Goal: Check status: Check status

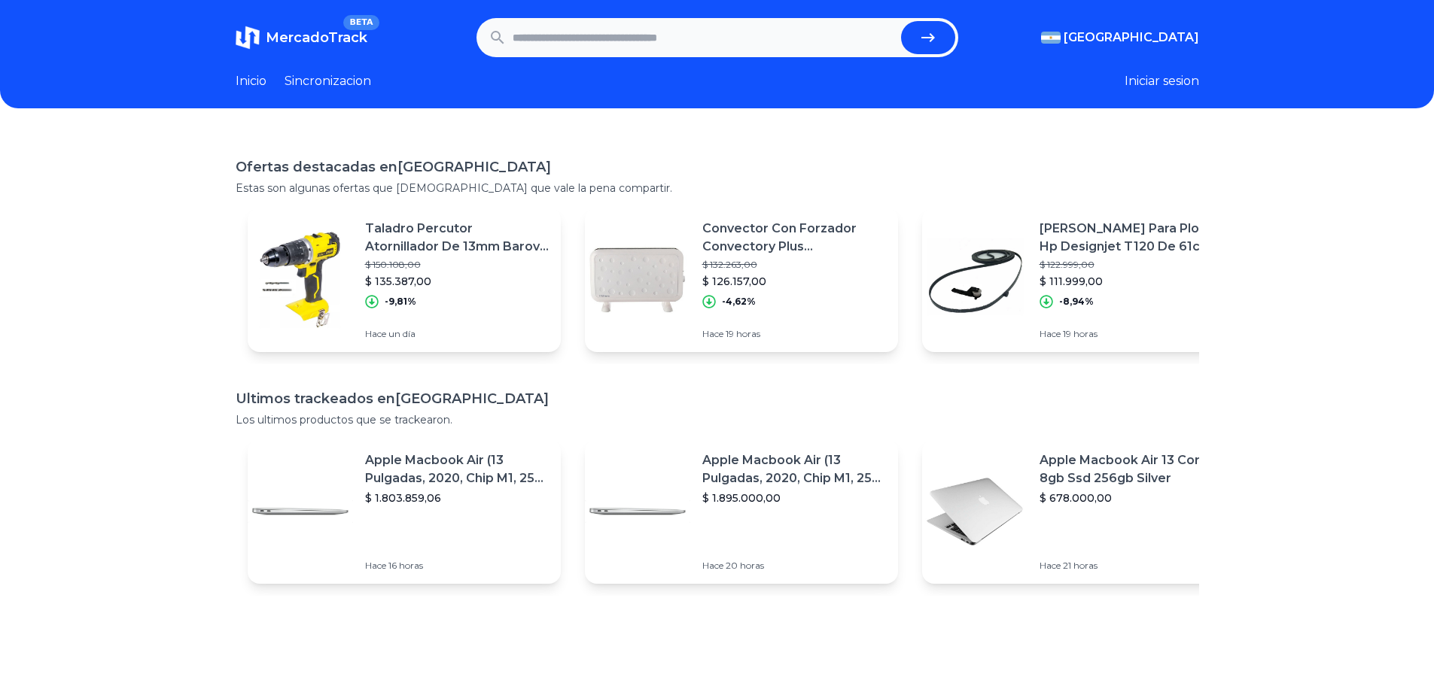
click at [607, 43] on input "text" at bounding box center [704, 37] width 382 height 33
paste input "**********"
click at [901, 21] on button "submit" at bounding box center [928, 37] width 54 height 33
type input "**********"
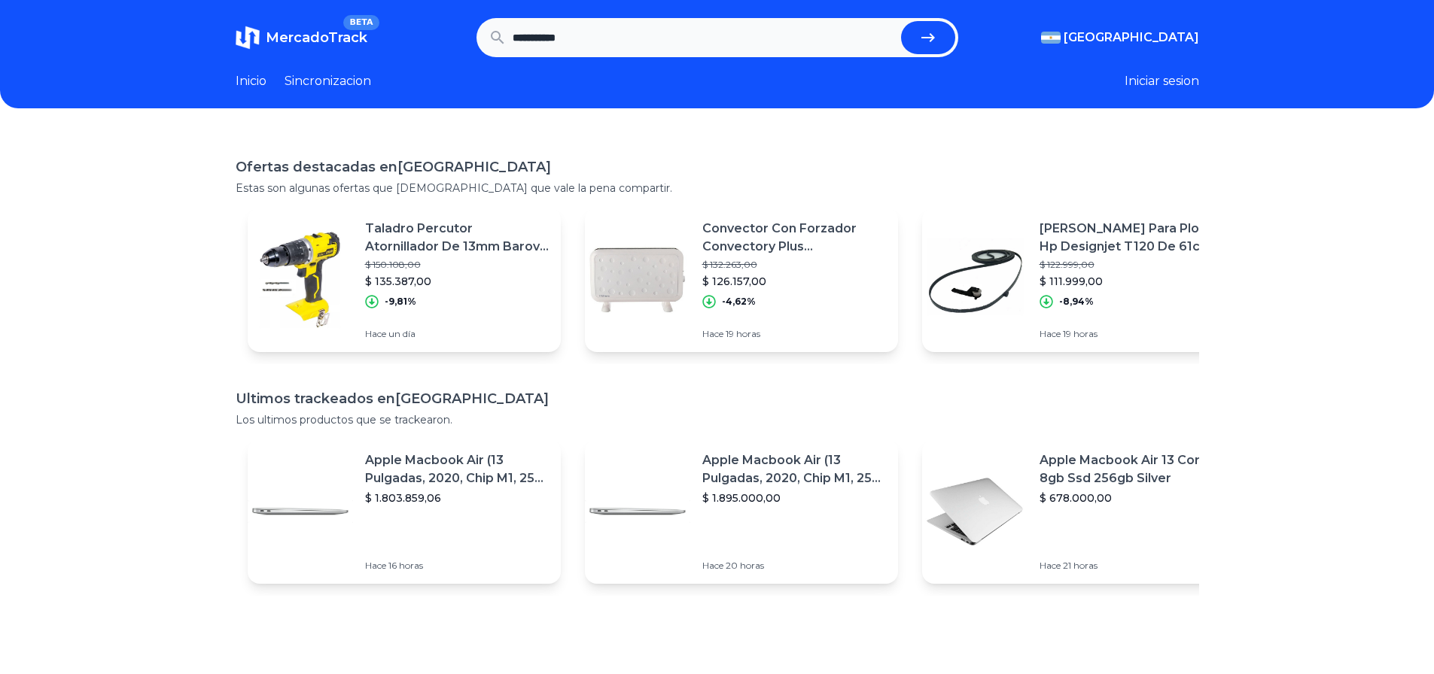
scroll to position [0, 0]
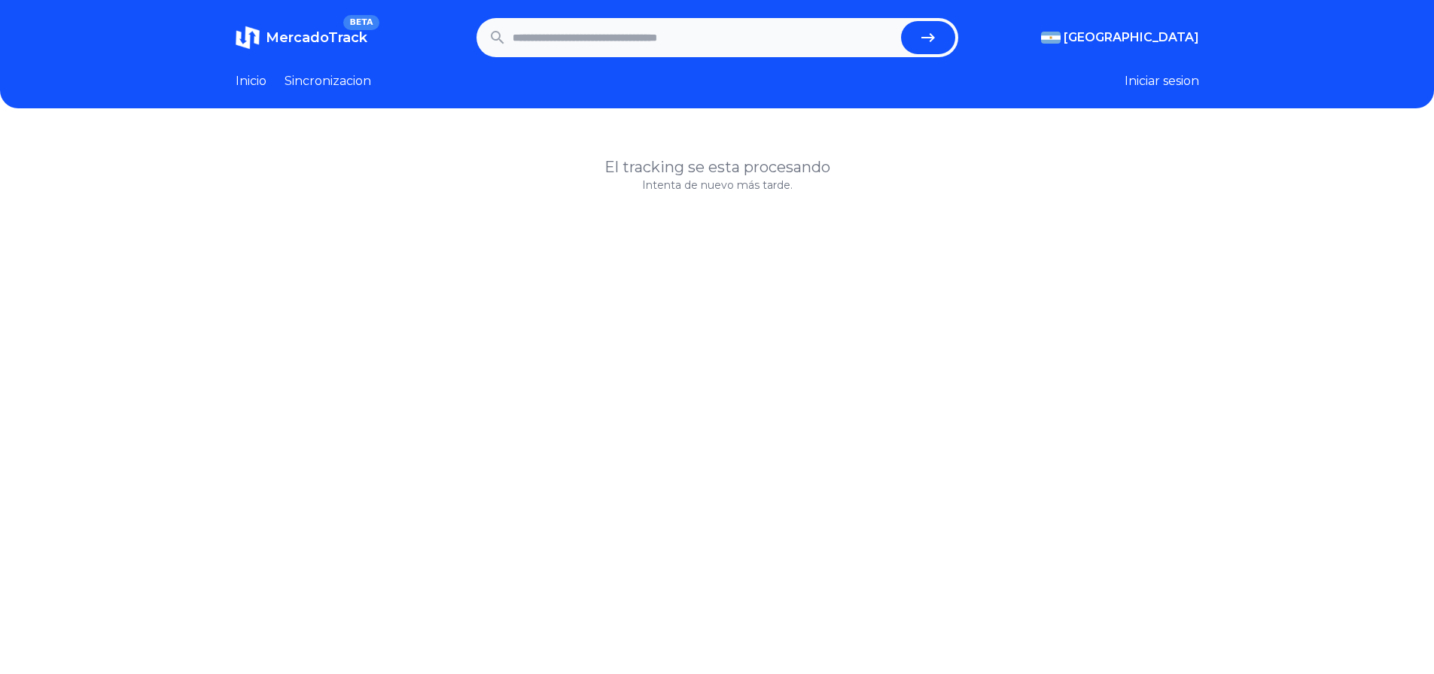
click at [319, 37] on span "MercadoTrack" at bounding box center [317, 37] width 102 height 17
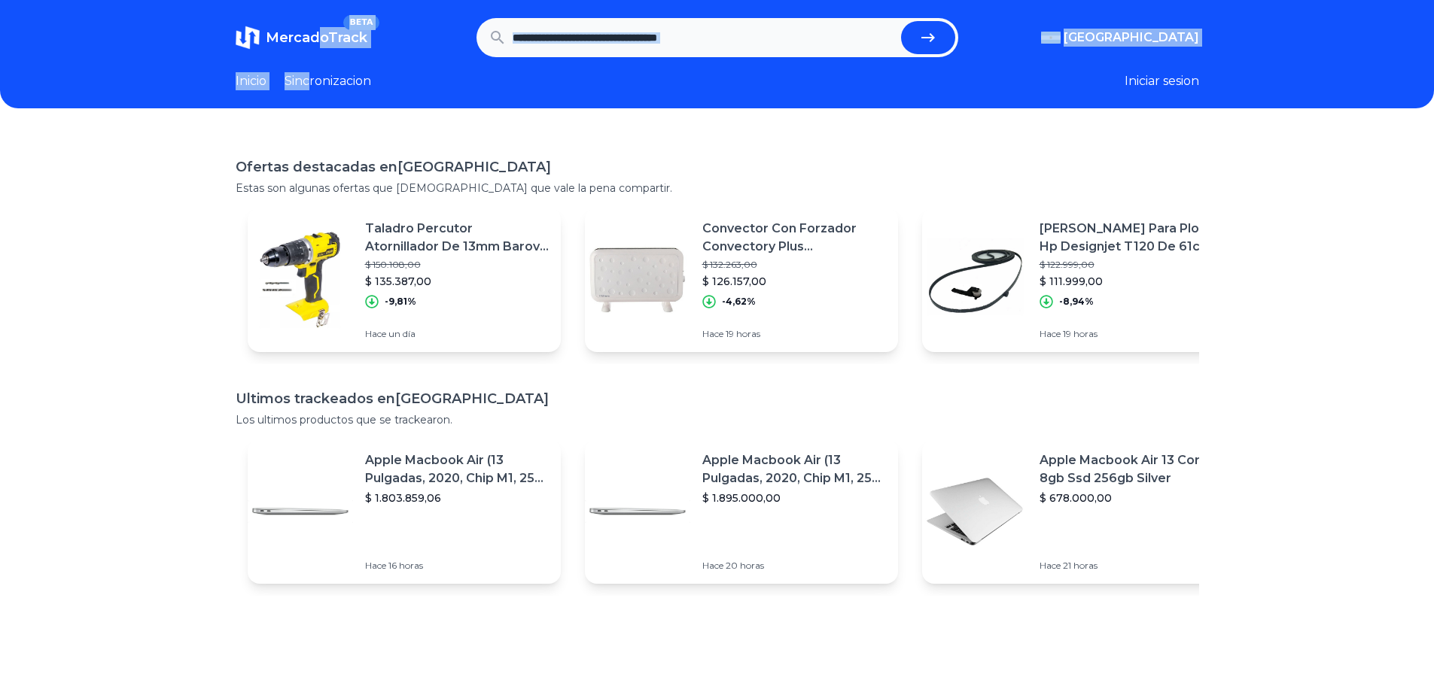
click at [317, 71] on header "MercadoTrack BETA Argentina Argentina Uruguay Mexico Chile Peru Venezuela Colom…" at bounding box center [717, 54] width 1434 height 108
click at [317, 72] on header "MercadoTrack BETA Argentina Argentina Uruguay Mexico Chile Peru Venezuela Colom…" at bounding box center [717, 54] width 1434 height 108
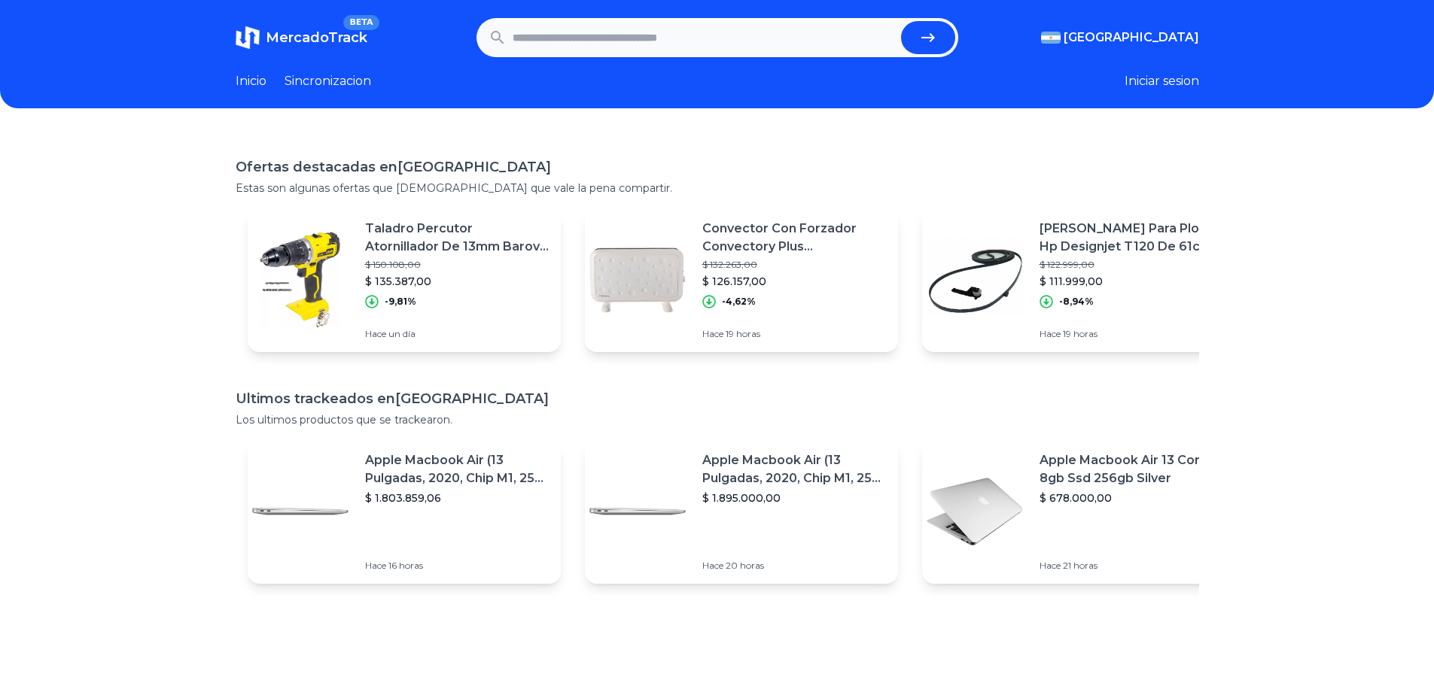
click at [316, 87] on link "Sincronizacion" at bounding box center [328, 81] width 87 height 18
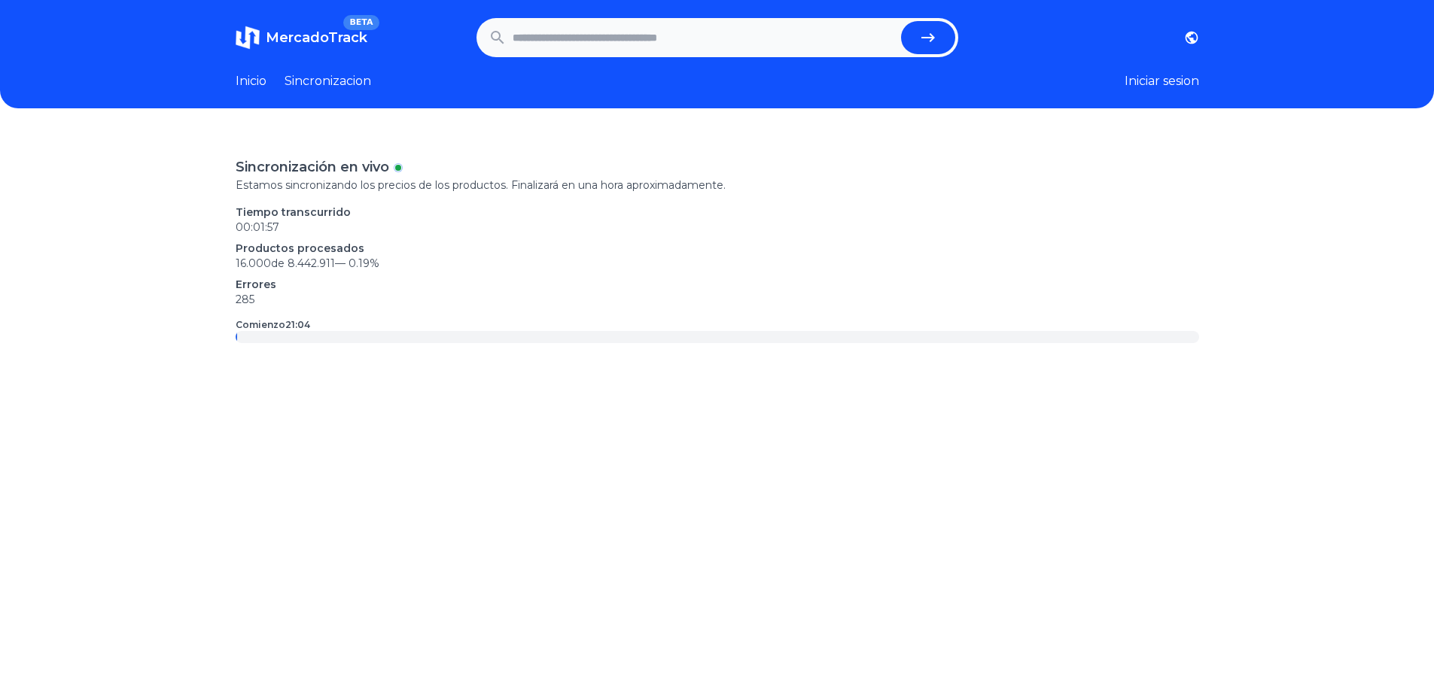
click at [230, 87] on header "MercadoTrack BETA Argentina Uruguay Mexico Chile Peru Venezuela Colombia Brasil…" at bounding box center [717, 54] width 1434 height 108
click at [236, 84] on header "MercadoTrack BETA Argentina Uruguay Mexico Chile Peru Venezuela Colombia Brasil…" at bounding box center [717, 54] width 1434 height 108
click at [254, 83] on link "Inicio" at bounding box center [251, 81] width 31 height 18
